Goal: Information Seeking & Learning: Learn about a topic

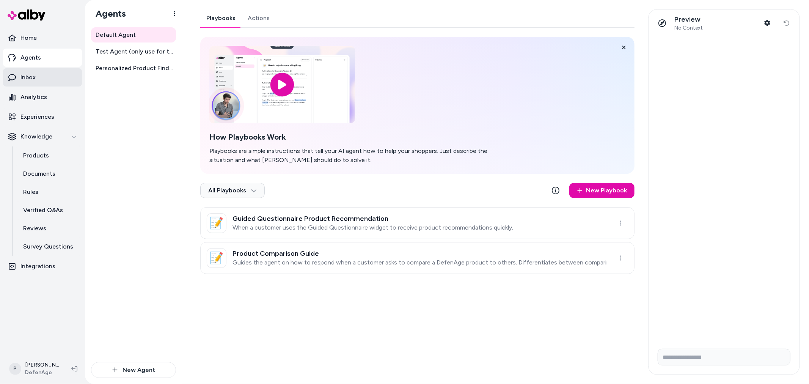
click at [38, 81] on link "Inbox" at bounding box center [42, 77] width 79 height 18
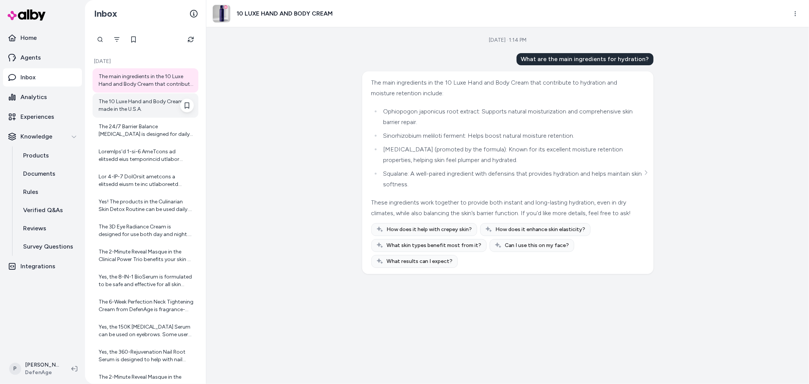
click at [134, 111] on div "The 10 Luxe Hand and Body Cream is made in the U.S.A." at bounding box center [146, 105] width 95 height 15
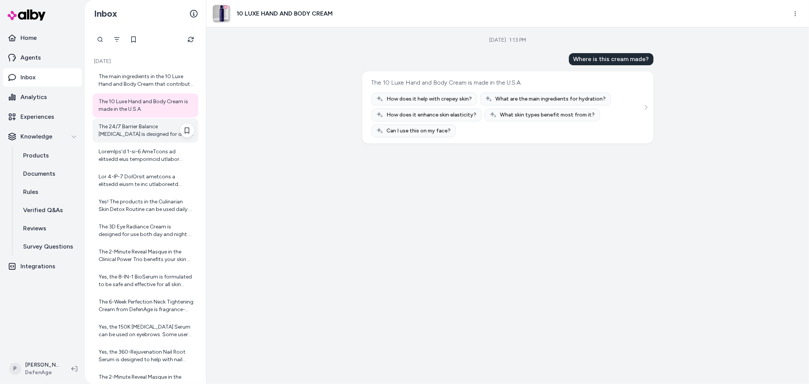
click at [146, 129] on div "The 24/7 Barrier Balance Anti-Aging Cream is designed for daily use. We recomme…" at bounding box center [146, 130] width 95 height 15
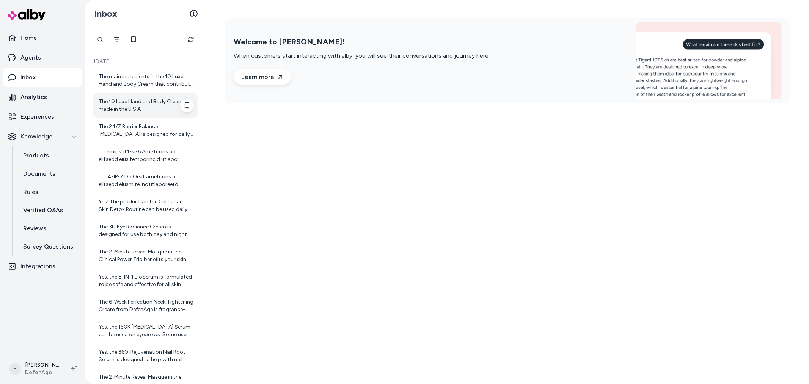
click at [144, 114] on div "The 10 Luxe Hand and Body Cream is made in the U.S.A." at bounding box center [146, 105] width 106 height 24
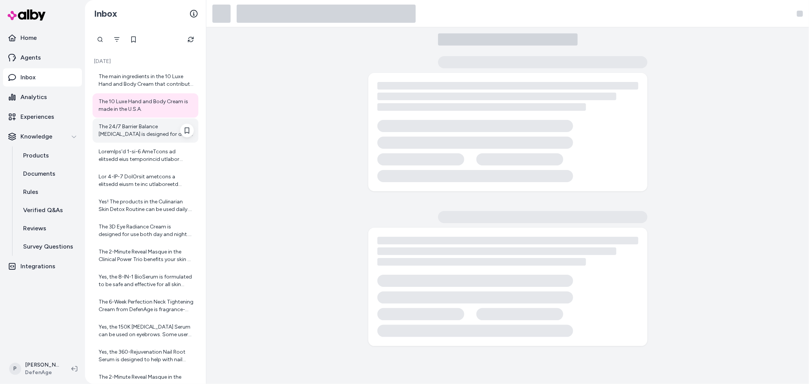
click at [145, 133] on div "The 24/7 Barrier Balance Anti-Aging Cream is designed for daily use. We recomme…" at bounding box center [146, 130] width 95 height 15
click at [133, 170] on div at bounding box center [146, 180] width 106 height 24
